Goal: Communication & Community: Answer question/provide support

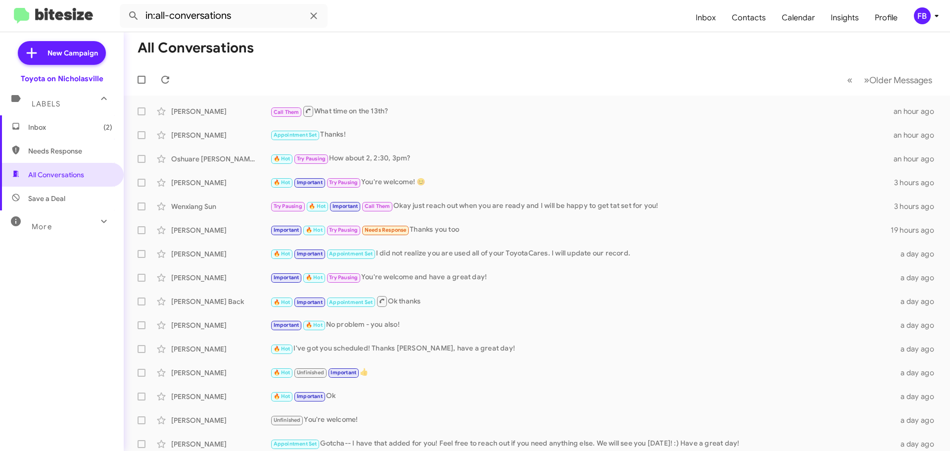
click at [52, 121] on span "Inbox (2)" at bounding box center [62, 127] width 124 height 24
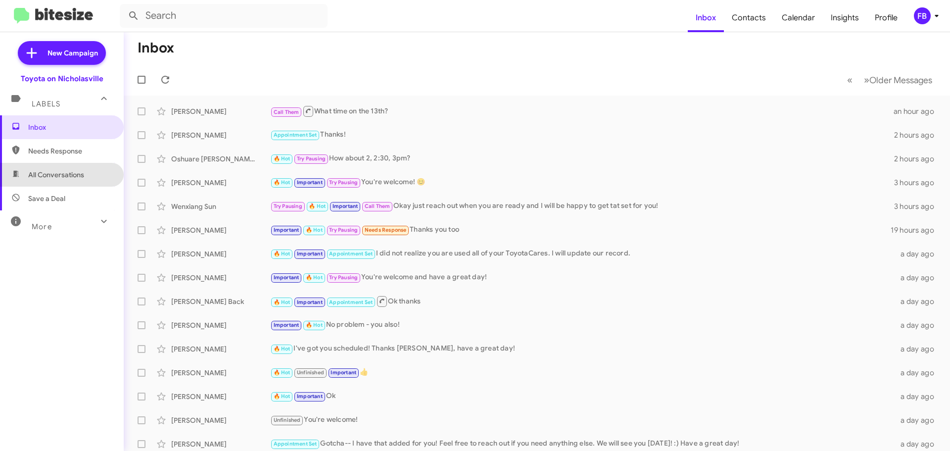
click at [75, 172] on span "All Conversations" at bounding box center [56, 175] width 56 height 10
type input "in:all-conversations"
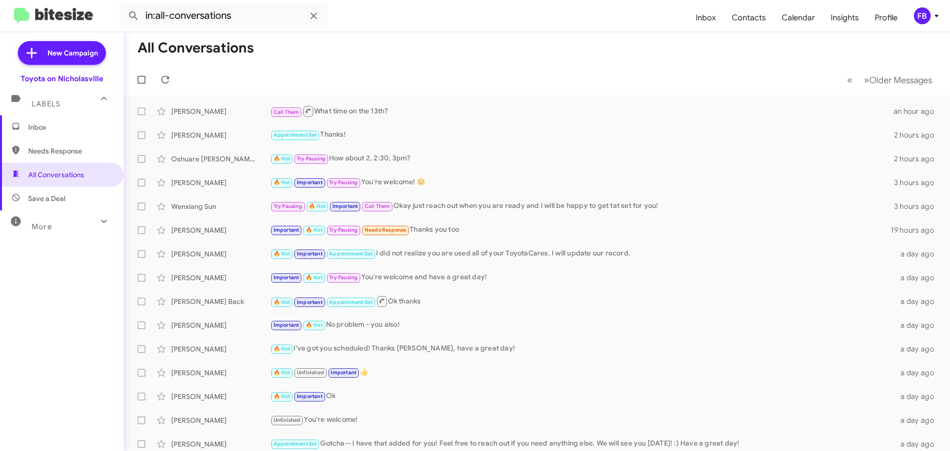
click at [83, 118] on span "Inbox" at bounding box center [62, 127] width 124 height 24
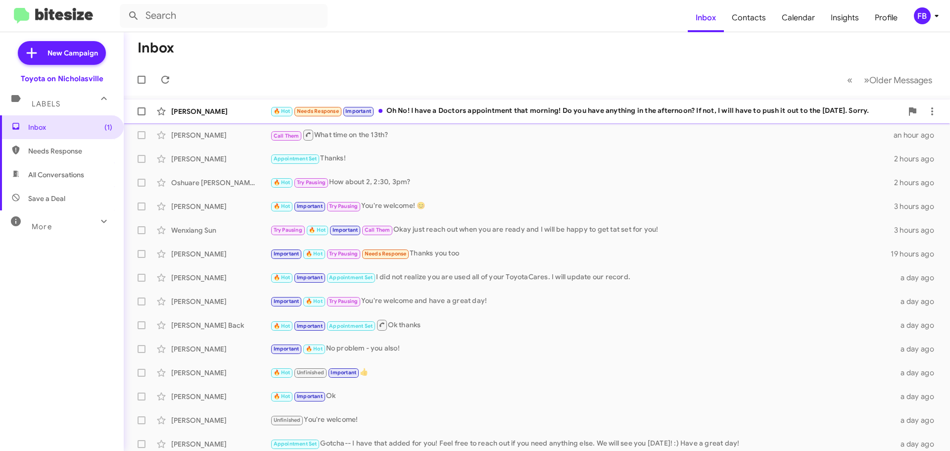
click at [507, 111] on div "🔥 Hot Needs Response Important Oh No! I have a Doctors appointment that morning…" at bounding box center [586, 110] width 633 height 11
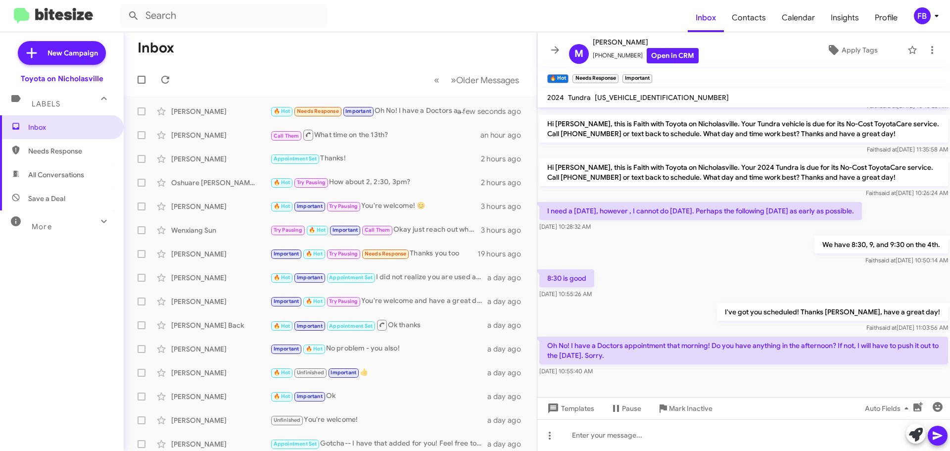
scroll to position [141, 0]
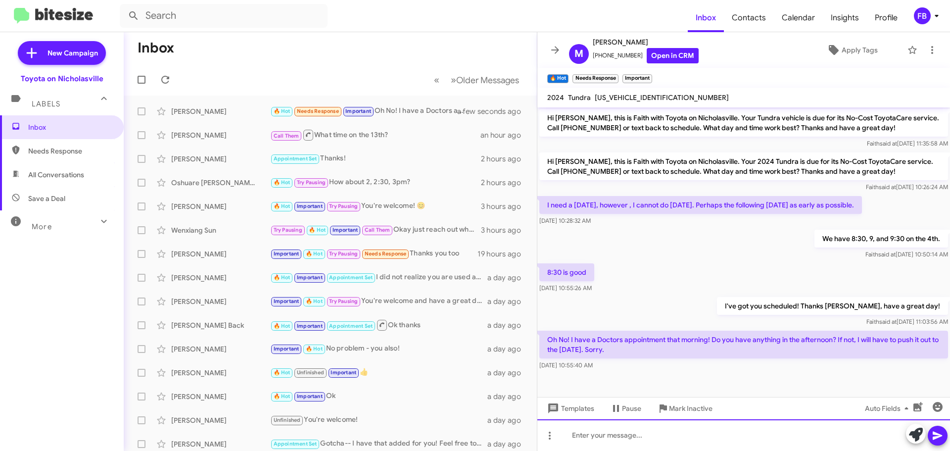
click at [595, 435] on div at bounding box center [744, 435] width 413 height 32
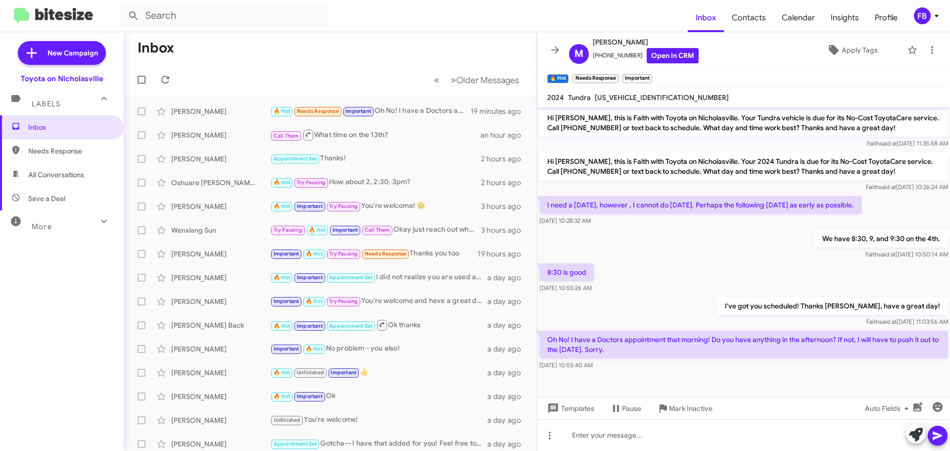
click at [627, 99] on span "[US_VEHICLE_IDENTIFICATION_NUMBER]" at bounding box center [662, 97] width 134 height 9
copy span "[US_VEHICLE_IDENTIFICATION_NUMBER]"
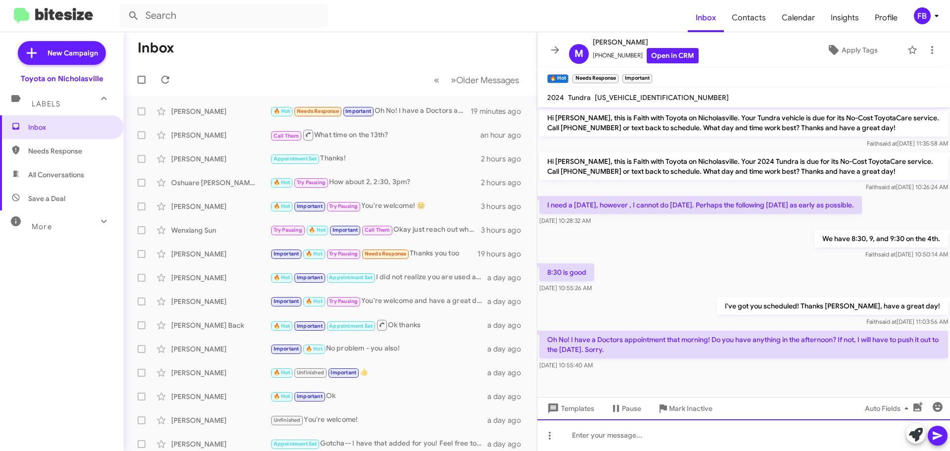
drag, startPoint x: 573, startPoint y: 438, endPoint x: 569, endPoint y: 430, distance: 8.9
click at [571, 436] on div at bounding box center [744, 435] width 413 height 32
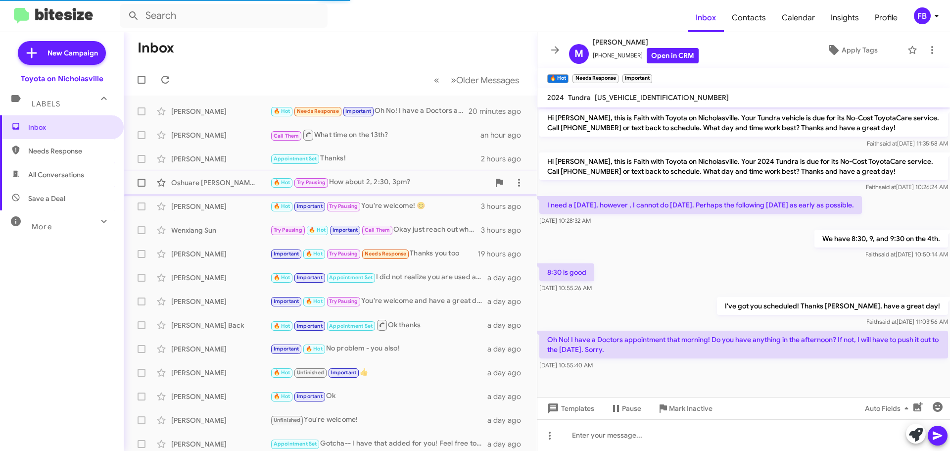
click at [381, 182] on div "🔥 Hot Try Pausing How about 2, 2:30, 3pm?" at bounding box center [379, 182] width 219 height 11
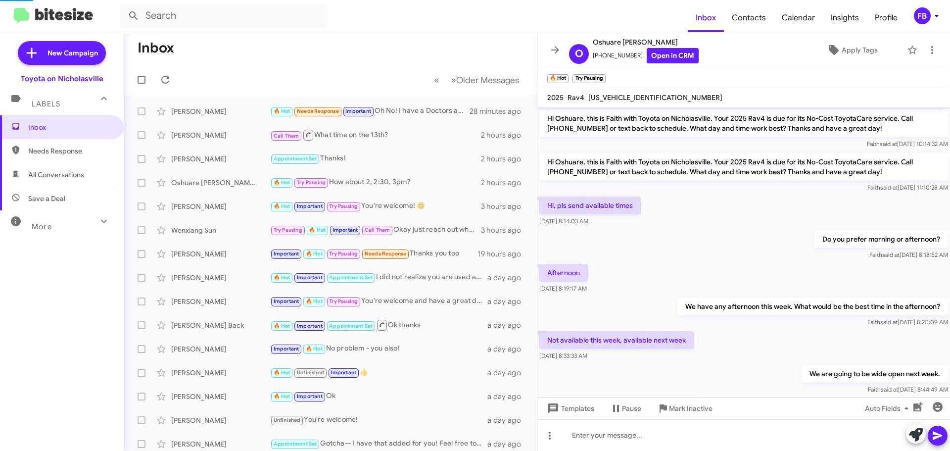
click at [61, 176] on span "All Conversations" at bounding box center [56, 175] width 56 height 10
type input "in:all-conversations"
